Goal: Task Accomplishment & Management: Complete application form

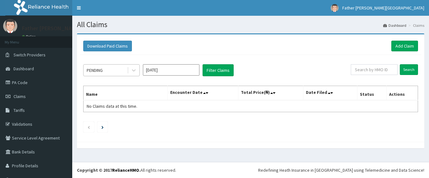
click at [110, 72] on div "PENDING" at bounding box center [106, 70] width 44 height 10
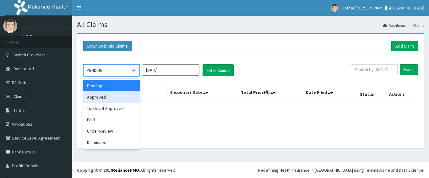
click at [102, 96] on div "Approved" at bounding box center [111, 96] width 57 height 11
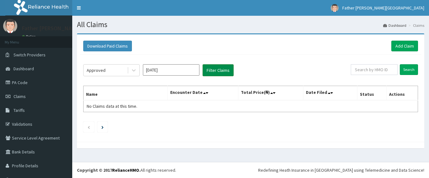
click at [229, 69] on button "Filter Claims" at bounding box center [218, 70] width 31 height 12
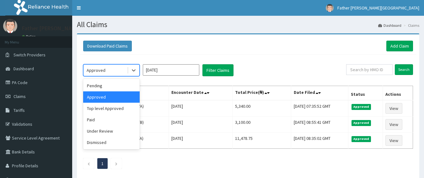
click at [101, 71] on div "Approved" at bounding box center [96, 70] width 19 height 6
click at [107, 112] on div "Top level Approved" at bounding box center [111, 107] width 57 height 11
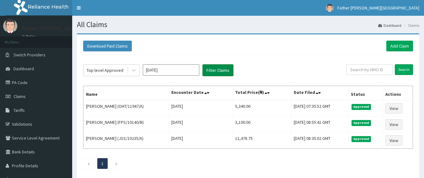
click at [216, 73] on button "Filter Claims" at bounding box center [218, 70] width 31 height 12
click at [215, 71] on button "Filter Claims" at bounding box center [218, 70] width 31 height 12
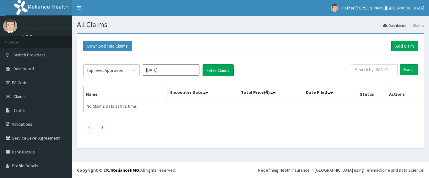
click at [98, 67] on div "Top level Approved" at bounding box center [105, 70] width 37 height 6
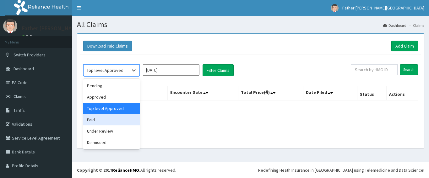
click at [97, 117] on div "Paid" at bounding box center [111, 119] width 57 height 11
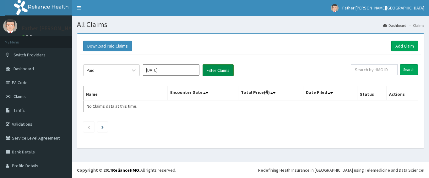
click at [211, 68] on button "Filter Claims" at bounding box center [218, 70] width 31 height 12
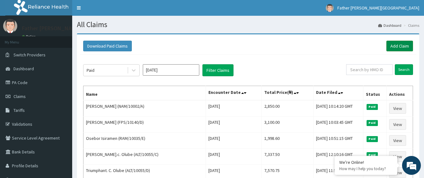
click at [398, 46] on link "Add Claim" at bounding box center [400, 46] width 27 height 11
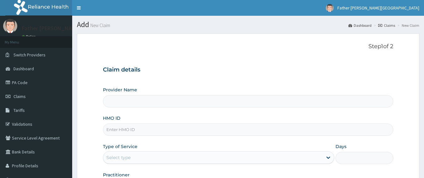
click at [123, 126] on input "HMO ID" at bounding box center [248, 129] width 291 height 12
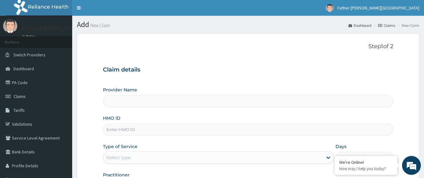
type input "d"
type input "Father [PERSON_NAME][GEOGRAPHIC_DATA]"
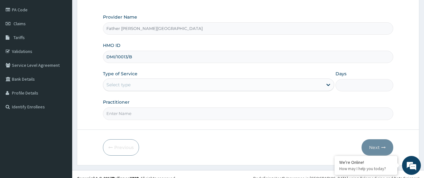
scroll to position [74, 0]
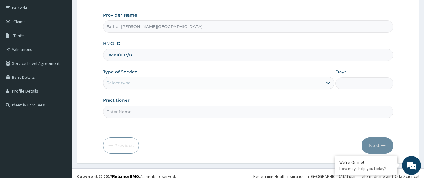
type input "DMI/10013/B"
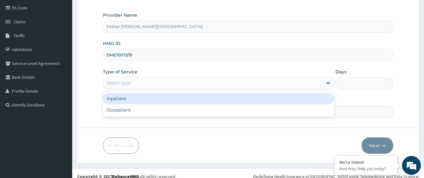
click at [130, 84] on div "Select type" at bounding box center [119, 82] width 24 height 6
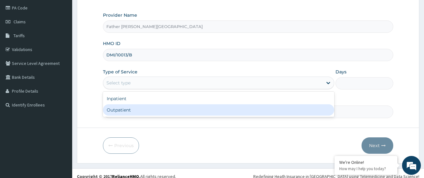
click at [124, 112] on div "Outpatient" at bounding box center [219, 109] width 232 height 11
type input "1"
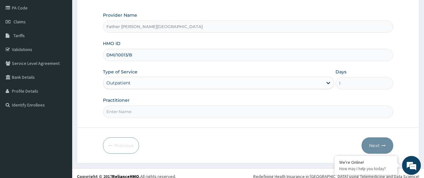
click at [130, 104] on div "Practitioner" at bounding box center [248, 107] width 291 height 21
click at [128, 117] on input "Practitioner" at bounding box center [248, 111] width 291 height 12
type input "[PERSON_NAME]"
click at [374, 147] on button "Next" at bounding box center [378, 145] width 32 height 16
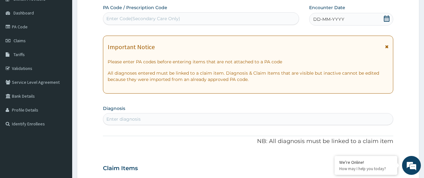
scroll to position [38, 0]
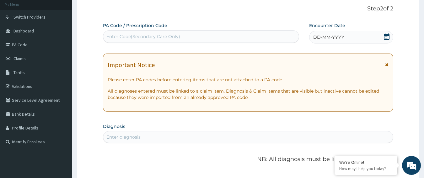
click at [388, 33] on icon at bounding box center [387, 36] width 6 height 6
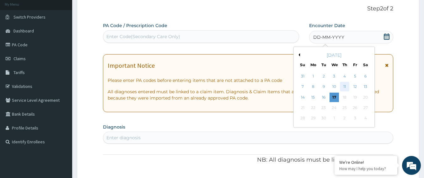
click at [347, 85] on div "11" at bounding box center [344, 86] width 9 height 9
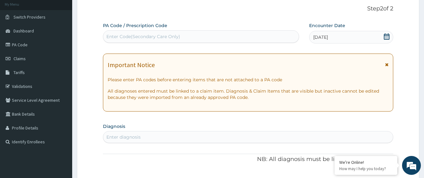
click at [133, 134] on div "Enter diagnosis" at bounding box center [124, 137] width 34 height 6
type input "MALARI"
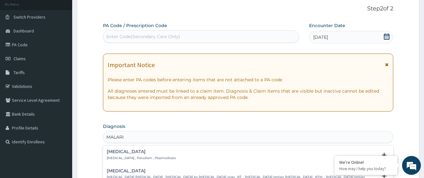
click at [125, 153] on h4 "[MEDICAL_DATA]" at bounding box center [141, 151] width 69 height 5
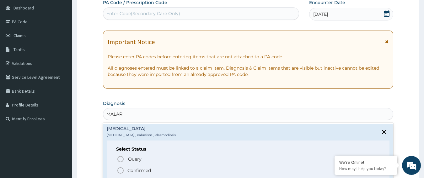
scroll to position [103, 0]
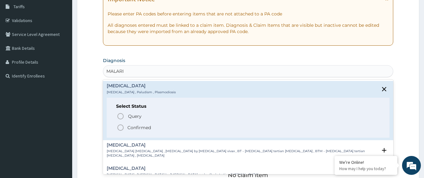
click at [131, 125] on p "Confirmed" at bounding box center [140, 127] width 24 height 6
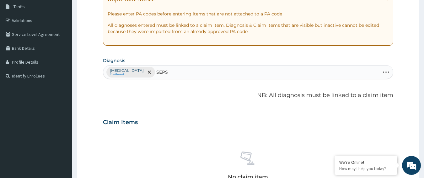
type input "SEPSI"
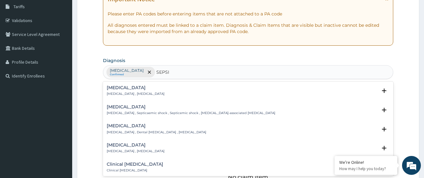
click at [121, 88] on h4 "[MEDICAL_DATA]" at bounding box center [136, 87] width 58 height 5
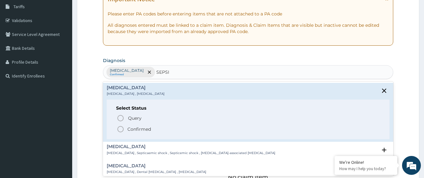
click at [119, 128] on icon "status option filled" at bounding box center [121, 129] width 8 height 8
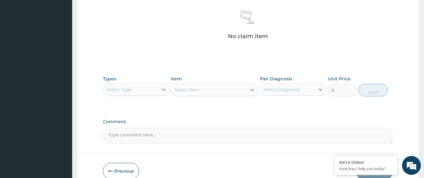
scroll to position [269, 0]
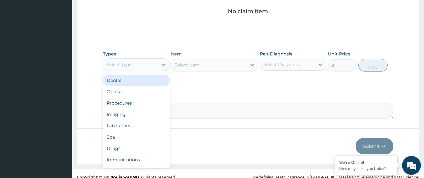
click at [119, 62] on div "Select Type" at bounding box center [119, 64] width 25 height 6
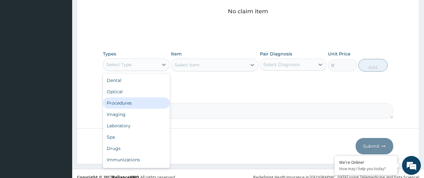
click at [130, 103] on div "Procedures" at bounding box center [136, 102] width 67 height 11
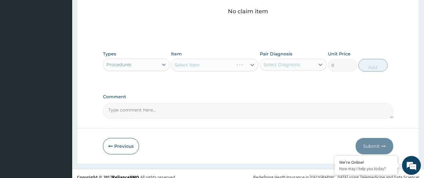
click at [211, 64] on div "Select Item" at bounding box center [214, 64] width 87 height 13
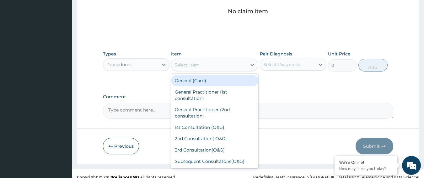
click at [203, 64] on div "Select Item" at bounding box center [209, 65] width 75 height 10
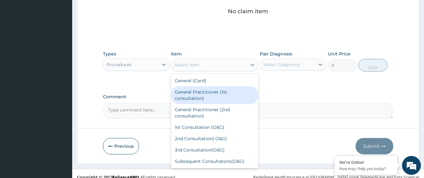
drag, startPoint x: 201, startPoint y: 95, endPoint x: 266, endPoint y: 77, distance: 68.2
click at [201, 95] on div "General Practitioner (1st consultation)" at bounding box center [214, 95] width 87 height 18
type input "1500"
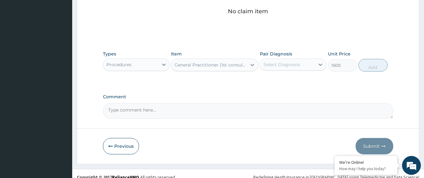
click at [278, 69] on div "Select Diagnosis" at bounding box center [287, 64] width 55 height 10
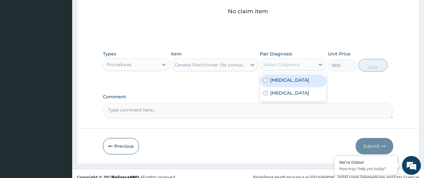
click at [280, 83] on div "[MEDICAL_DATA]" at bounding box center [293, 80] width 67 height 13
checkbox input "true"
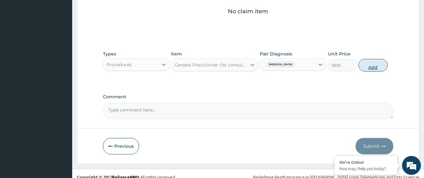
click at [371, 66] on button "Add" at bounding box center [373, 65] width 29 height 13
type input "0"
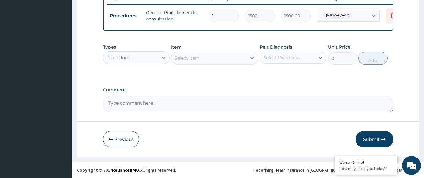
scroll to position [250, 0]
click at [121, 50] on div "Types Procedures" at bounding box center [136, 54] width 67 height 21
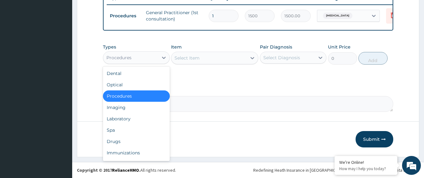
click at [121, 54] on div "Procedures" at bounding box center [119, 57] width 25 height 6
click at [115, 117] on div "Laboratory" at bounding box center [136, 118] width 67 height 11
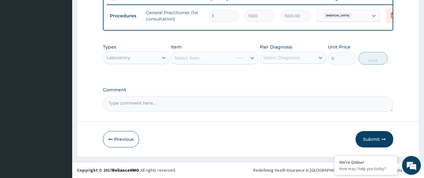
click at [197, 57] on div "Select Item" at bounding box center [214, 58] width 87 height 13
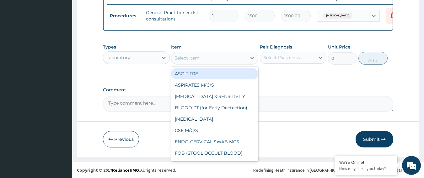
click at [191, 57] on div "Select Item" at bounding box center [187, 58] width 25 height 6
type input "MP"
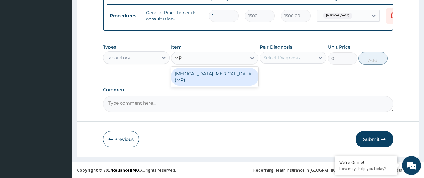
click at [197, 72] on div "[MEDICAL_DATA] [MEDICAL_DATA] (MP)" at bounding box center [214, 77] width 87 height 18
type input "1000"
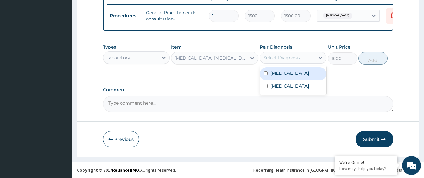
click at [272, 58] on div "Select Diagnosis" at bounding box center [282, 57] width 37 height 6
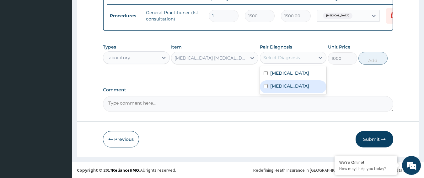
click at [277, 88] on label "[MEDICAL_DATA]" at bounding box center [290, 86] width 39 height 6
checkbox input "true"
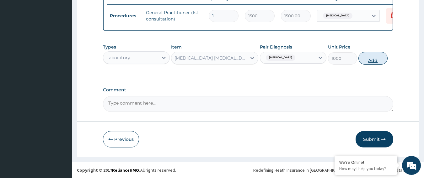
click at [367, 58] on button "Add" at bounding box center [373, 58] width 29 height 13
type input "0"
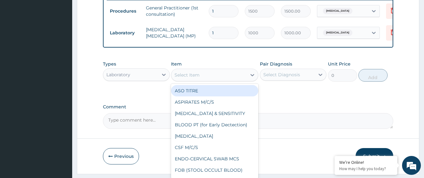
click at [192, 77] on div "Select Item" at bounding box center [187, 75] width 25 height 6
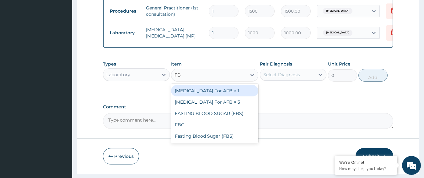
type input "FBC"
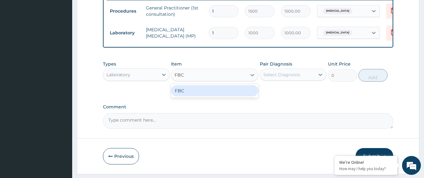
click at [181, 95] on div "FBC" at bounding box center [214, 90] width 87 height 11
type input "2000"
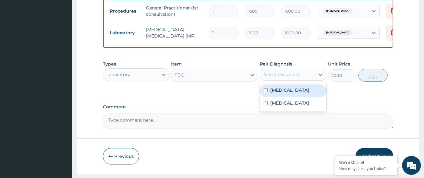
click at [280, 79] on div "Select Diagnosis" at bounding box center [287, 74] width 55 height 10
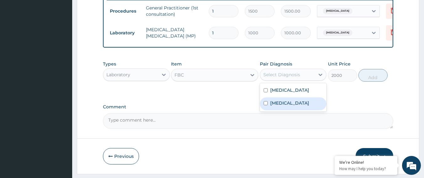
click at [275, 106] on label "[MEDICAL_DATA]" at bounding box center [290, 103] width 39 height 6
checkbox input "true"
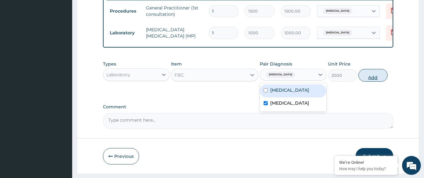
click at [371, 77] on button "Add" at bounding box center [373, 75] width 29 height 13
type input "0"
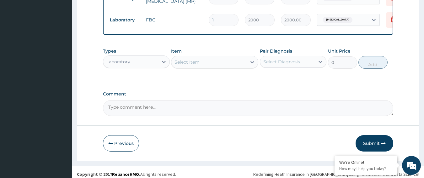
scroll to position [294, 0]
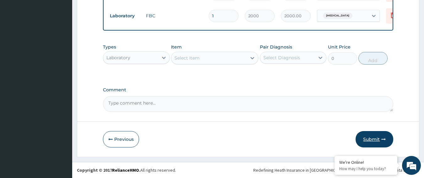
click at [375, 137] on button "Submit" at bounding box center [375, 139] width 38 height 16
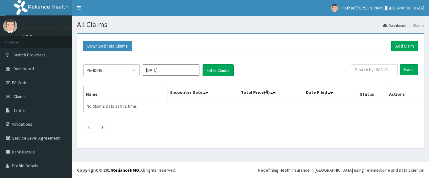
click at [99, 67] on div "PENDING" at bounding box center [95, 70] width 16 height 6
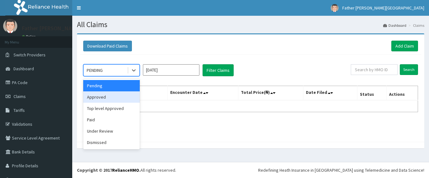
drag, startPoint x: 98, startPoint y: 94, endPoint x: 101, endPoint y: 91, distance: 3.6
click at [98, 94] on div "Approved" at bounding box center [111, 96] width 57 height 11
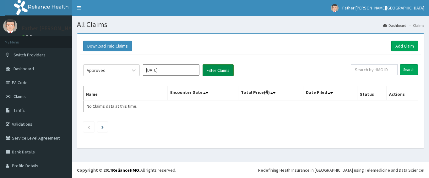
click at [223, 73] on button "Filter Claims" at bounding box center [218, 70] width 31 height 12
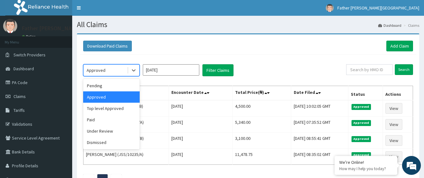
click at [100, 68] on div "Approved" at bounding box center [96, 70] width 19 height 6
click at [93, 118] on div "Paid" at bounding box center [111, 119] width 57 height 11
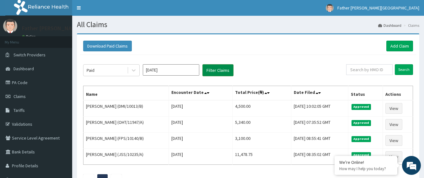
drag, startPoint x: 212, startPoint y: 68, endPoint x: 211, endPoint y: 73, distance: 5.1
click at [212, 68] on button "Filter Claims" at bounding box center [218, 70] width 31 height 12
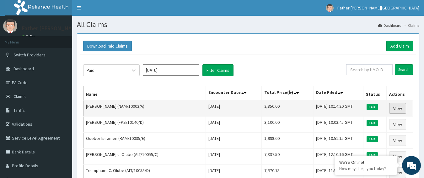
click at [401, 108] on link "View" at bounding box center [398, 108] width 17 height 11
